Goal: Information Seeking & Learning: Check status

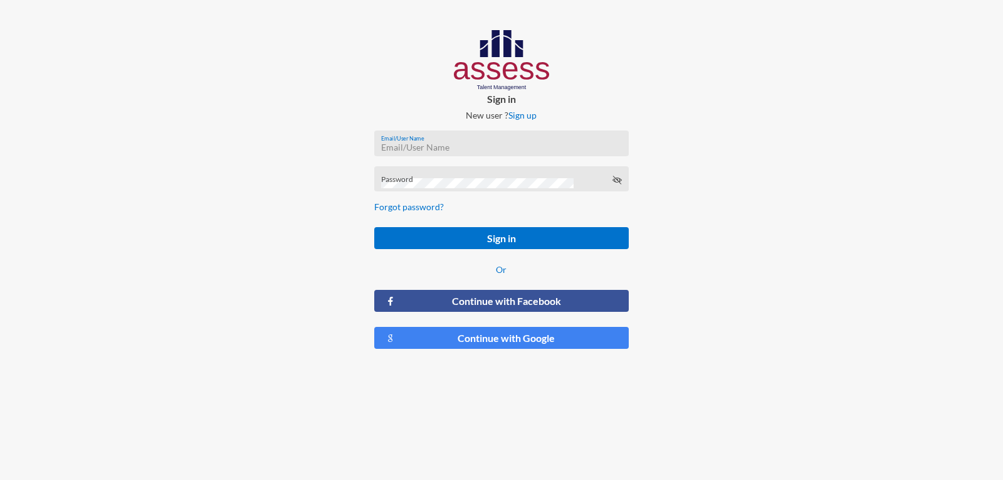
click at [418, 151] on input "Email/User Name" at bounding box center [501, 147] width 241 height 10
type input "ش"
type input "a1234"
click at [494, 193] on form "a1234 Email/User Name Password Forgot password? Sign in Or Continue with Facebo…" at bounding box center [501, 239] width 274 height 239
click at [374, 227] on button "Sign in" at bounding box center [501, 238] width 254 height 22
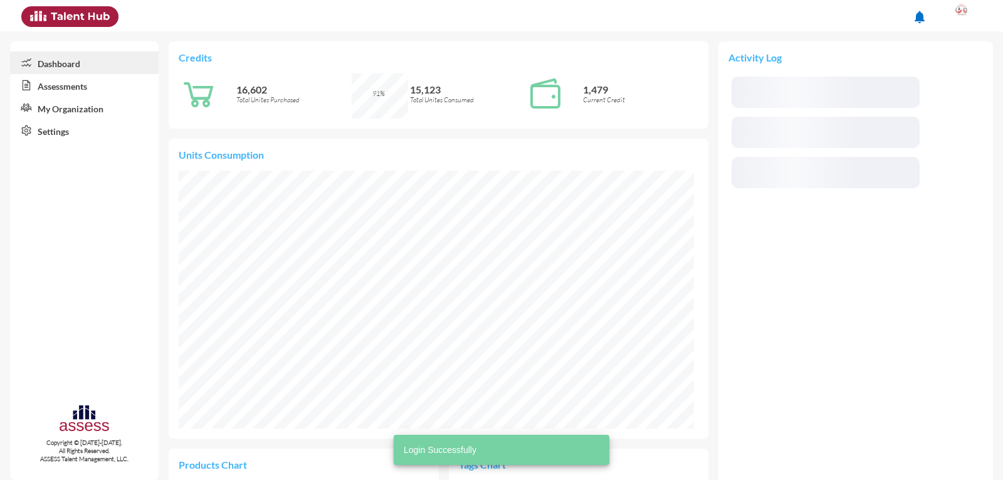
scroll to position [117, 248]
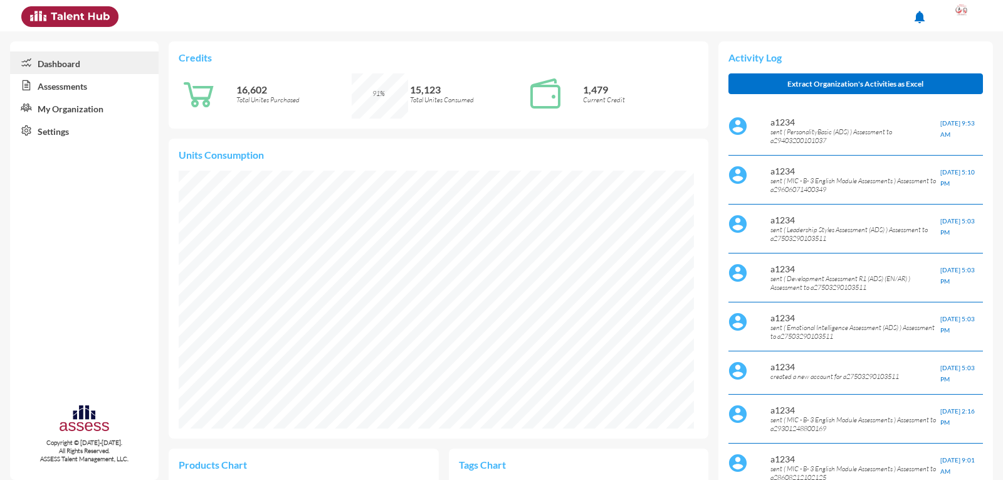
click at [67, 80] on link "Assessments" at bounding box center [84, 85] width 149 height 23
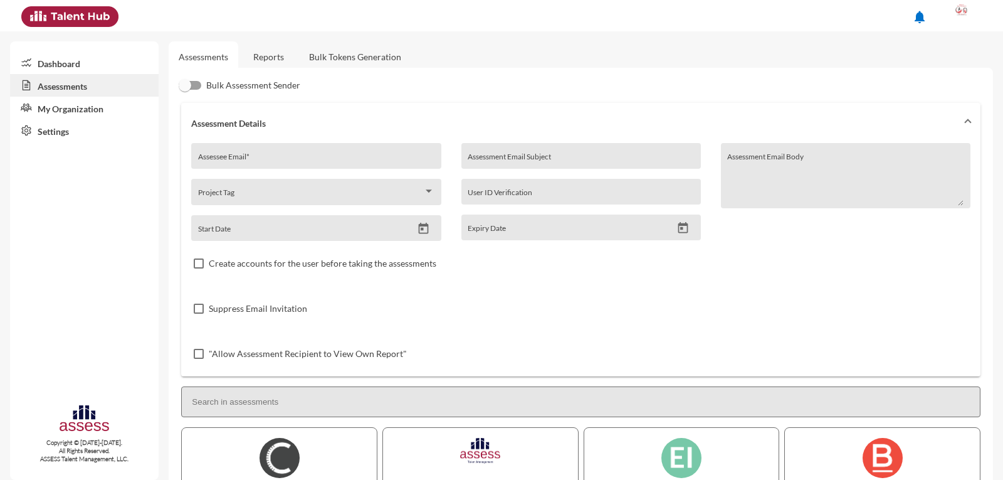
click at [275, 61] on link "Reports" at bounding box center [268, 56] width 51 height 31
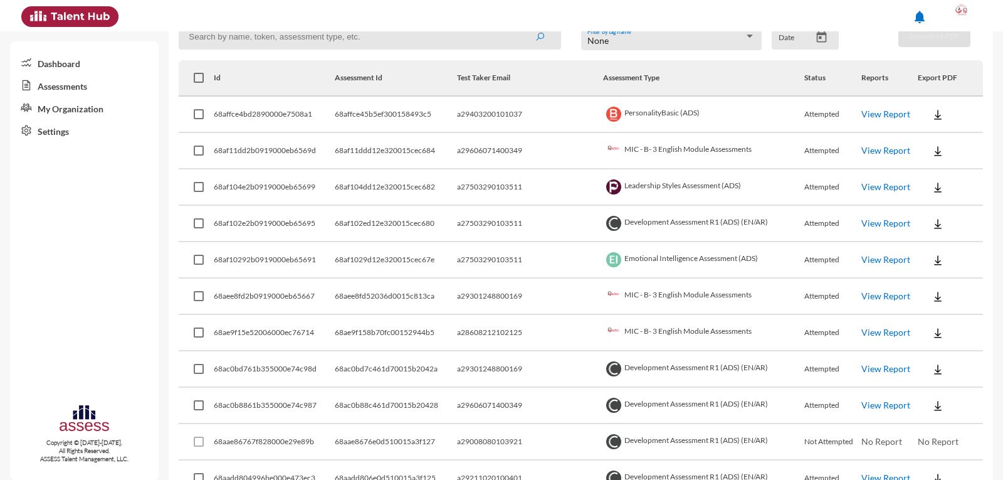
scroll to position [125, 0]
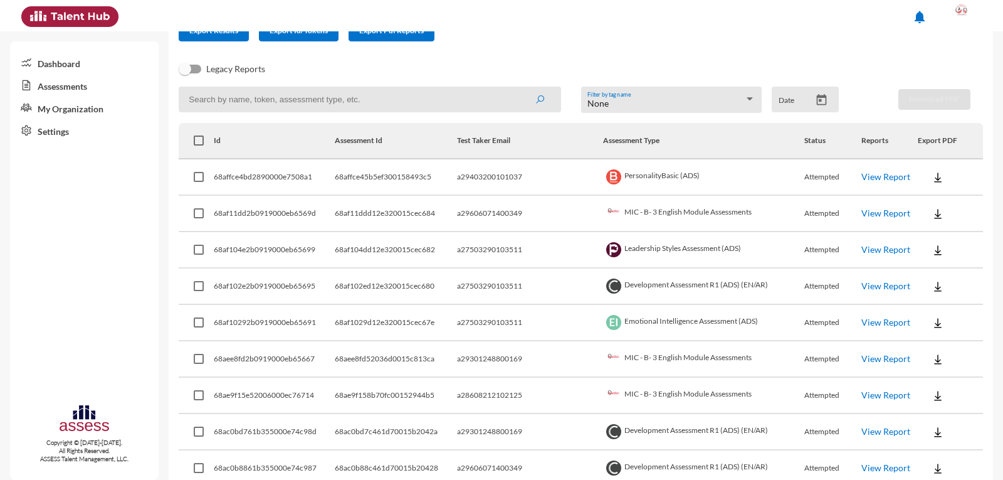
click at [871, 356] on link "View Report" at bounding box center [886, 358] width 49 height 11
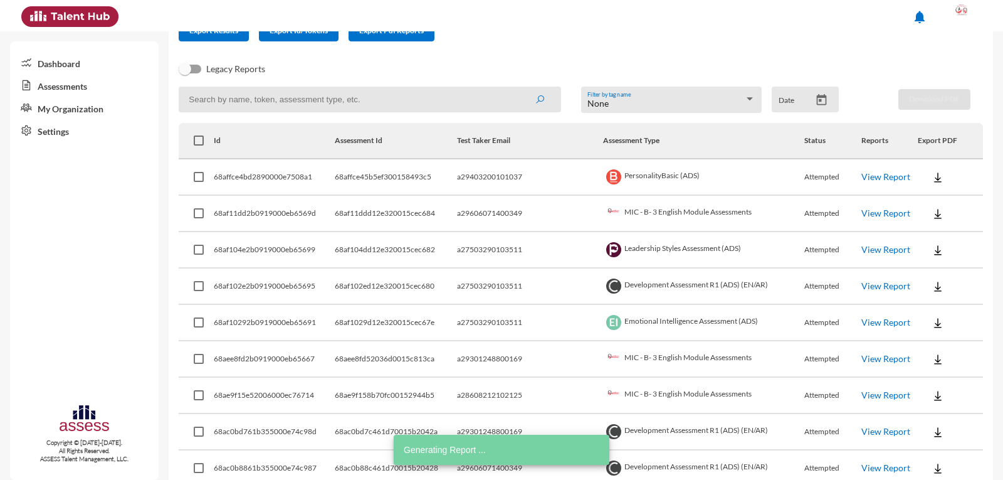
click at [862, 394] on link "View Report" at bounding box center [886, 394] width 49 height 11
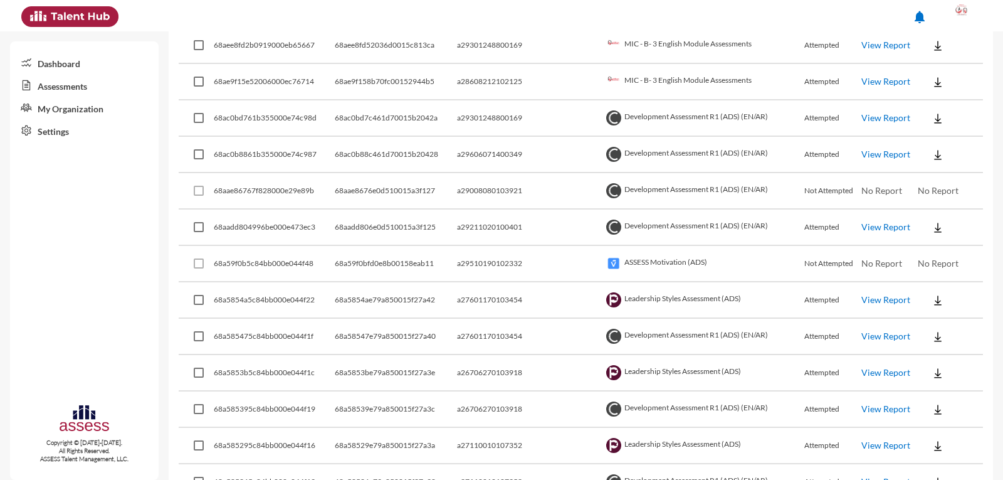
scroll to position [188, 0]
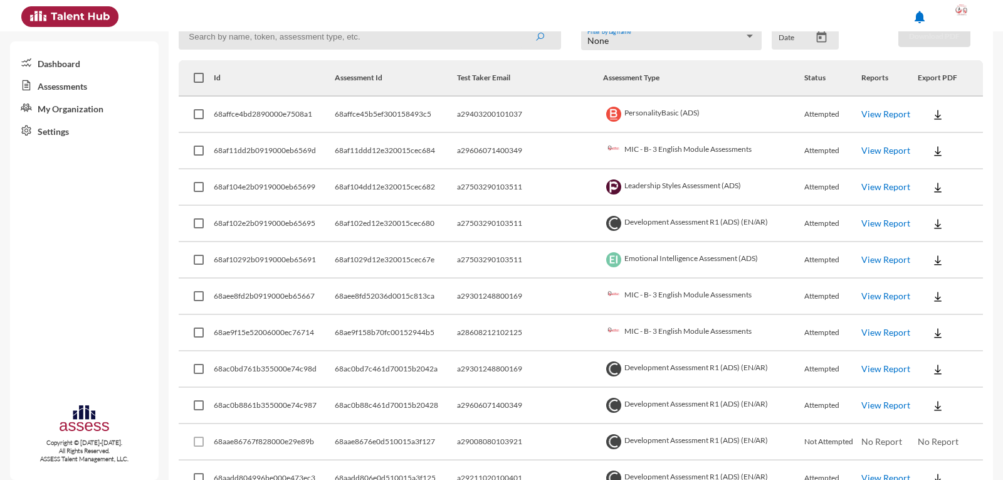
click at [869, 148] on link "View Report" at bounding box center [886, 150] width 49 height 11
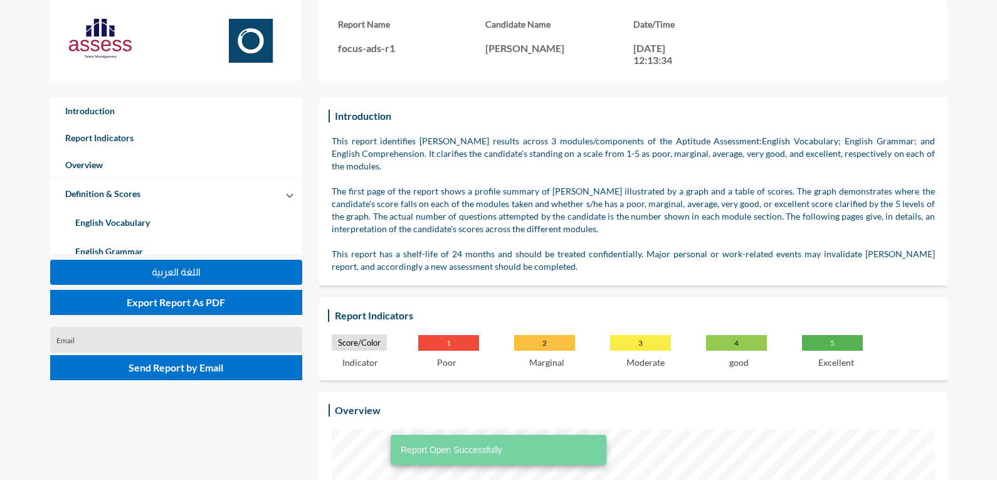
scroll to position [480, 997]
